Goal: Information Seeking & Learning: Learn about a topic

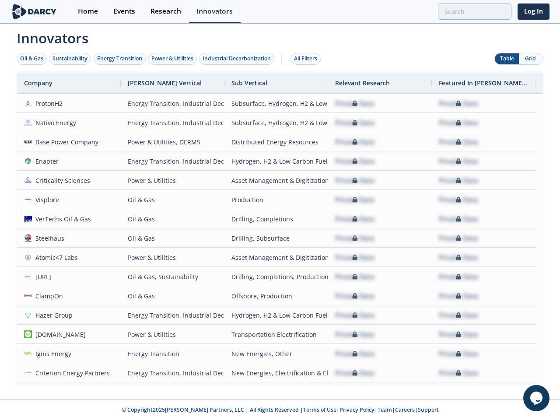
click at [32, 59] on div "Oil & Gas" at bounding box center [31, 59] width 23 height 8
click at [70, 59] on div "Sustainability" at bounding box center [69, 59] width 35 height 8
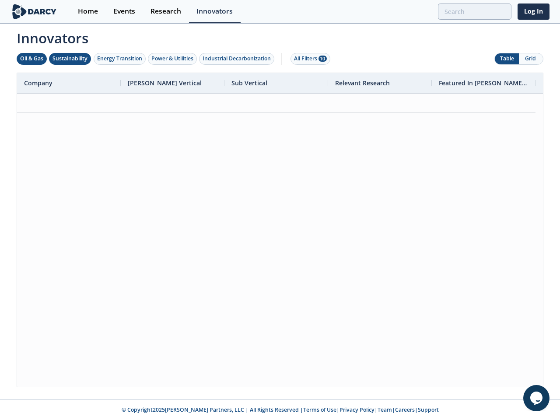
click at [120, 59] on div "Energy Transition" at bounding box center [119, 59] width 45 height 8
click at [173, 59] on div "Power & Utilities" at bounding box center [172, 59] width 42 height 8
click at [238, 59] on div "Industrial Decarbonization" at bounding box center [237, 59] width 68 height 8
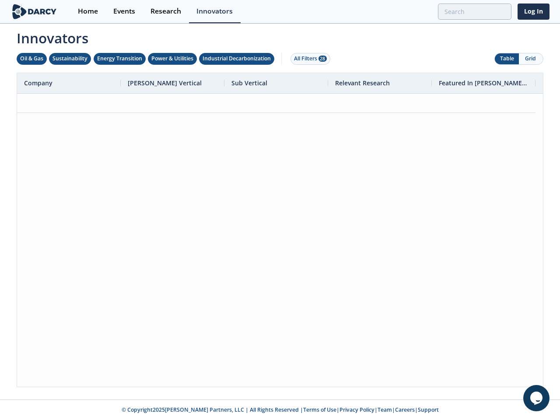
click at [308, 59] on div "All Filters 28" at bounding box center [310, 59] width 33 height 8
